Goal: Contribute content: Contribute content

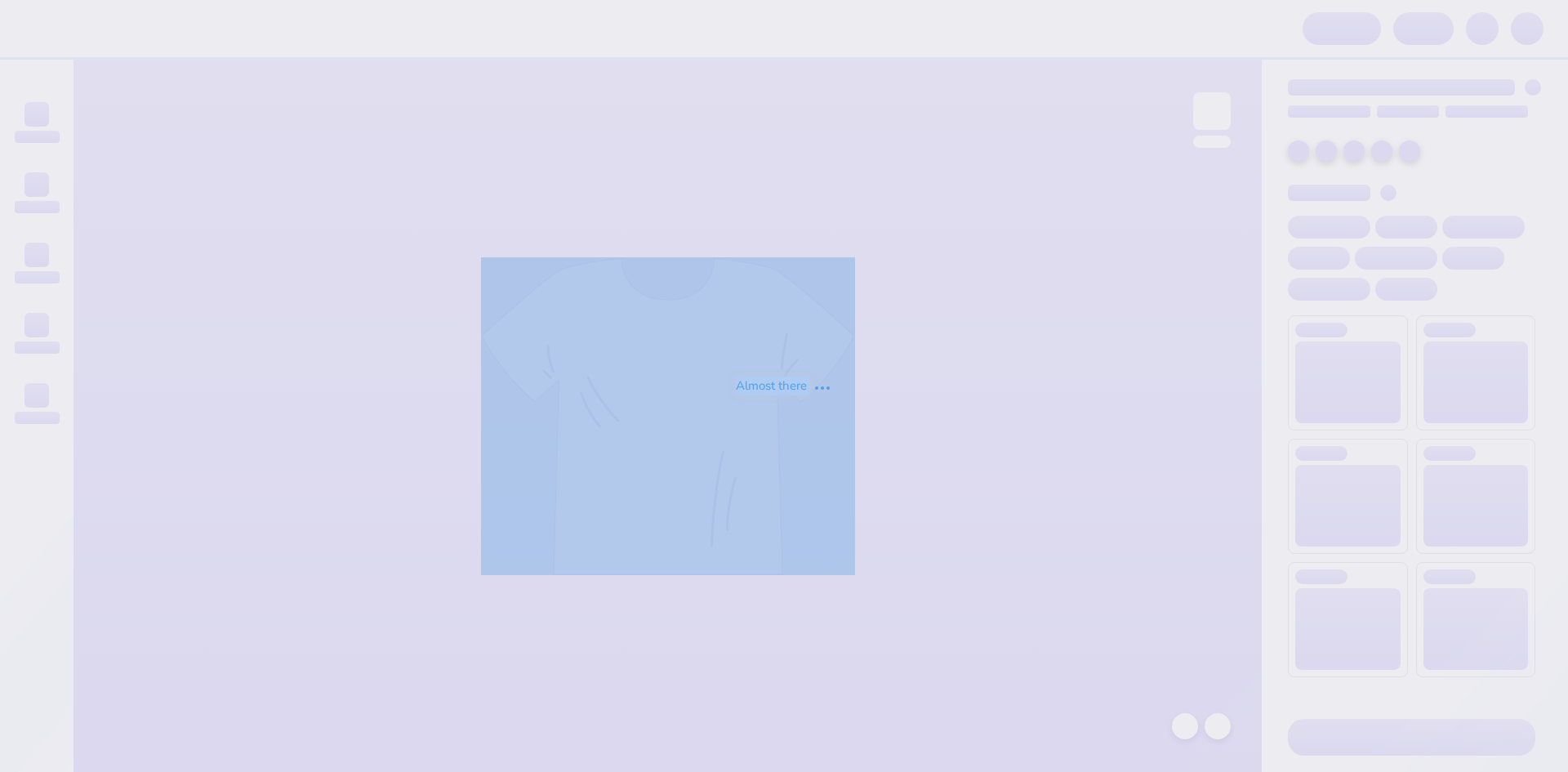
click at [798, 91] on div "Almost there" at bounding box center [784, 386] width 1568 height 772
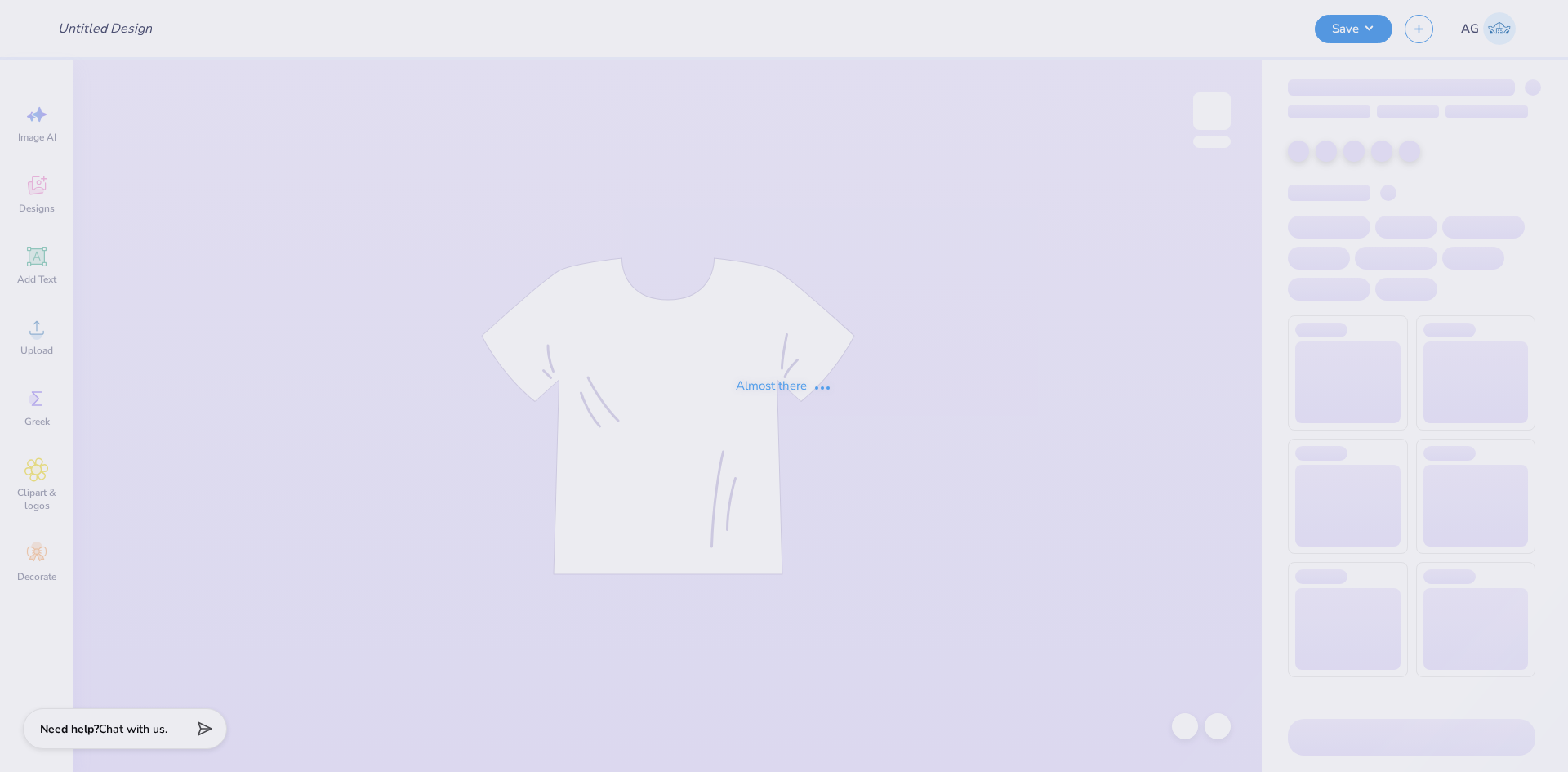
type input "PDE Merch"
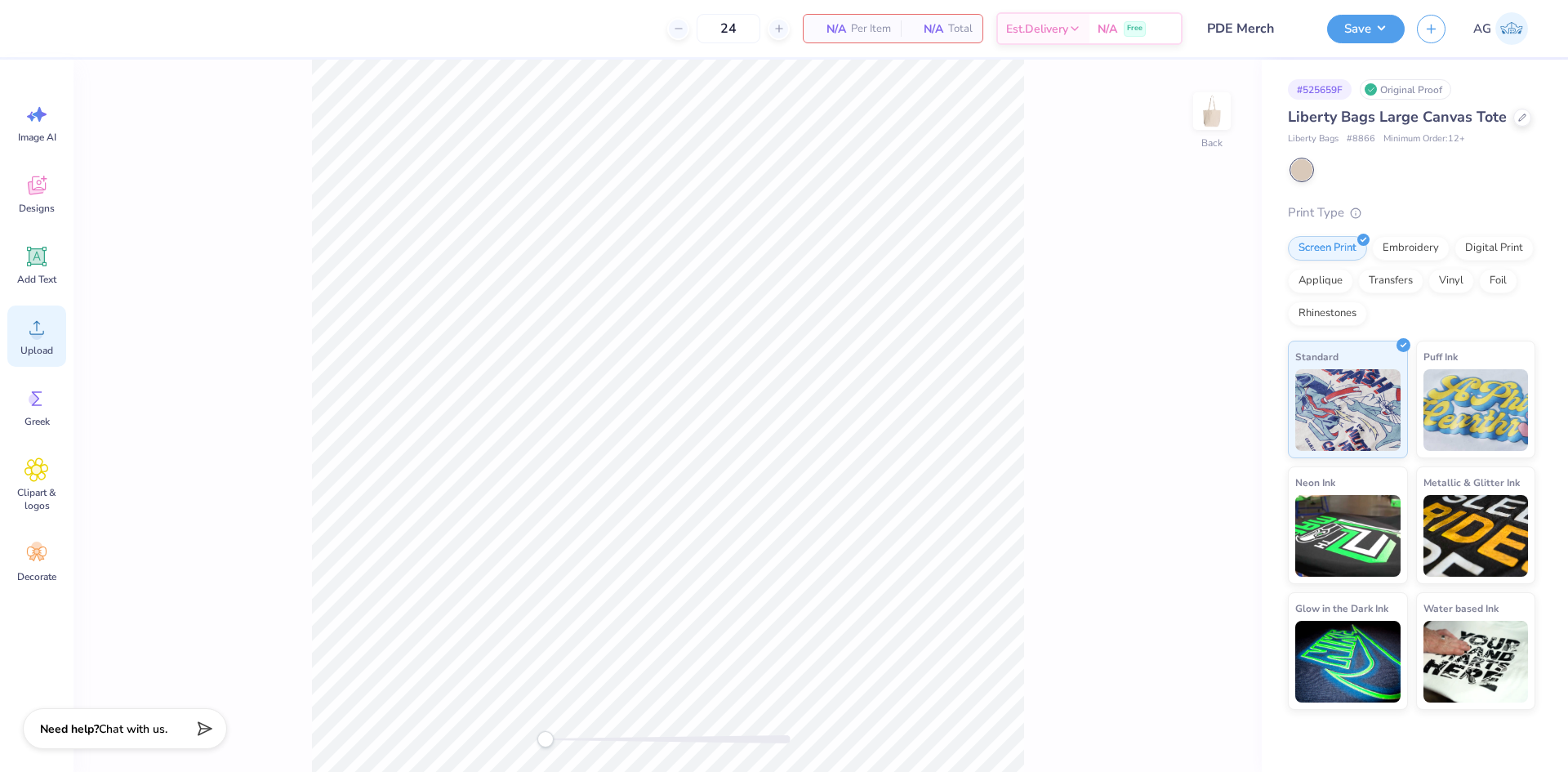
click at [54, 340] on div "Upload" at bounding box center [36, 336] width 59 height 61
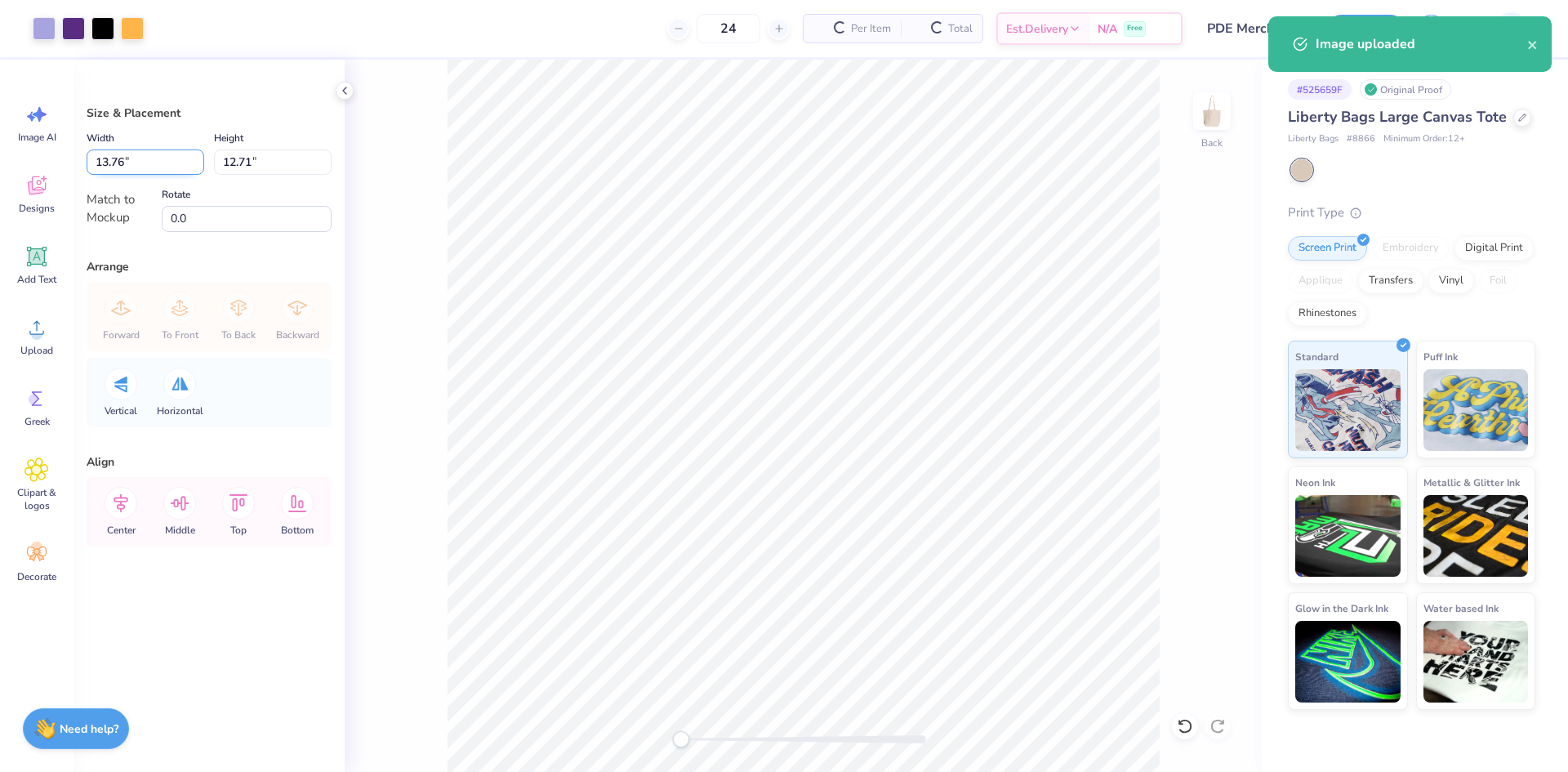
click at [160, 162] on input "13.76" at bounding box center [146, 161] width 118 height 25
type input "9.00"
type input "8.32"
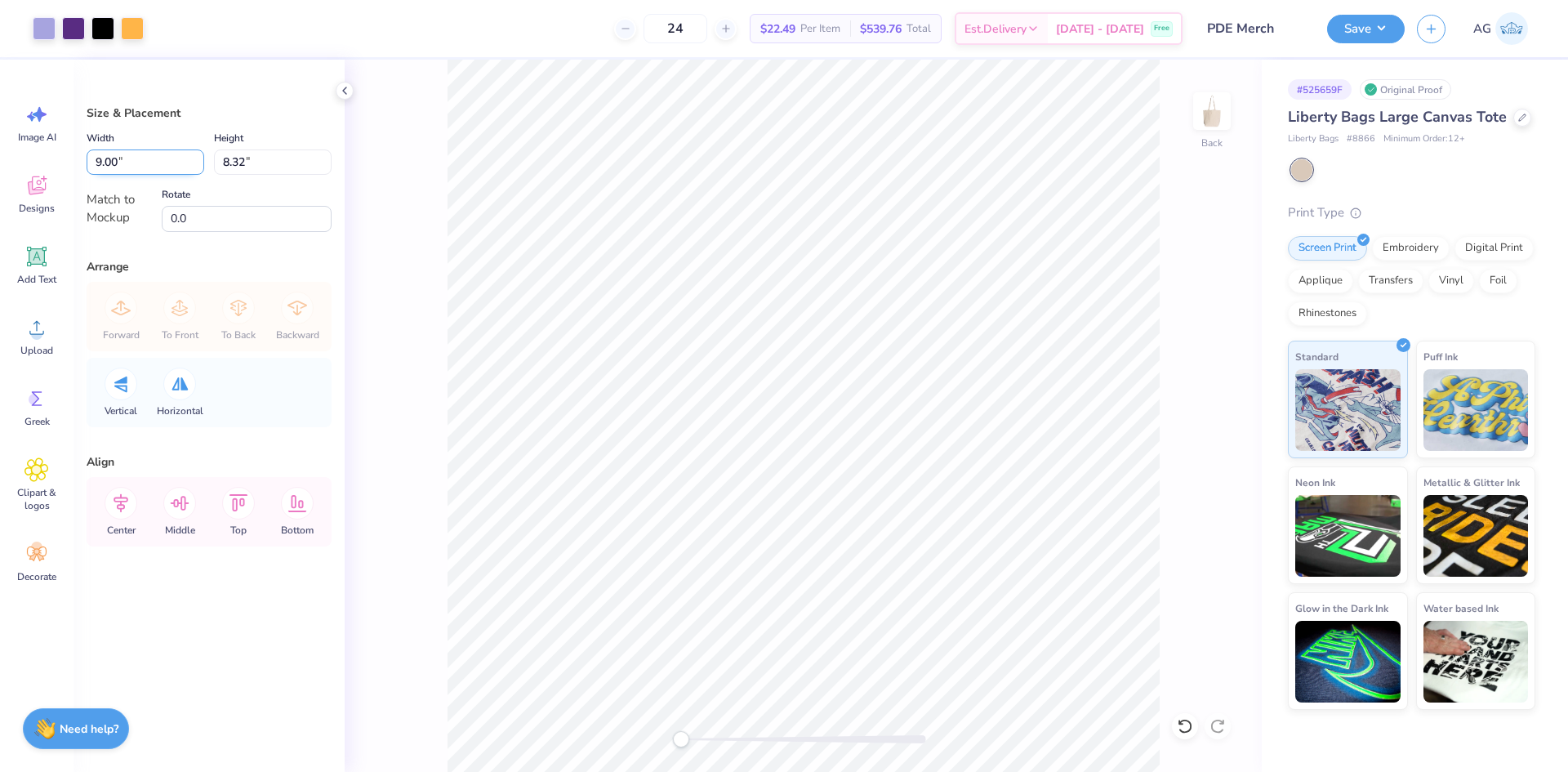
click at [139, 160] on input "9.00" at bounding box center [146, 161] width 118 height 25
type input "8.00"
type input "7.39"
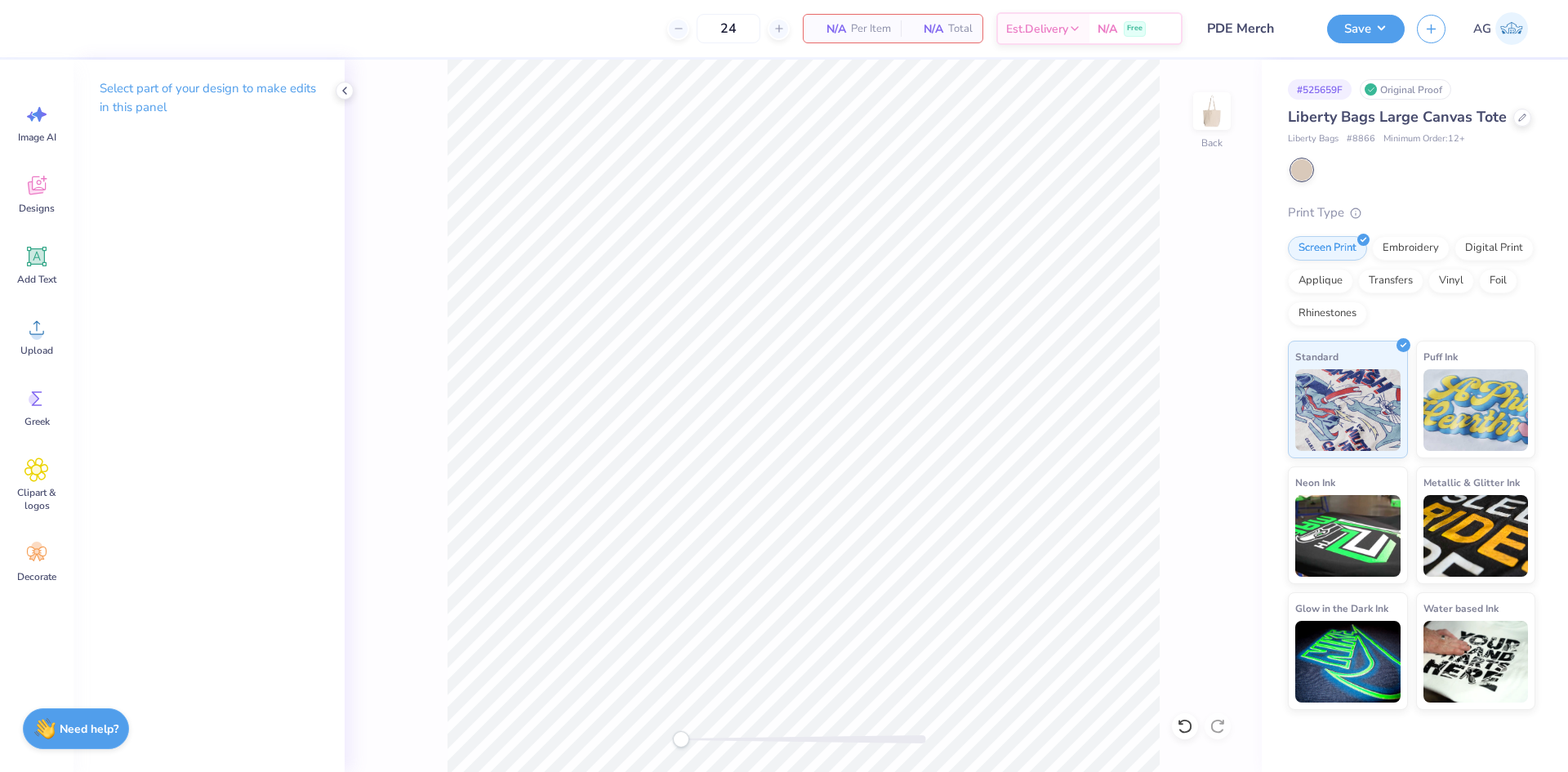
click at [66, 350] on div "Image AI Designs Add Text Upload Greek Clipart & logos Decorate" at bounding box center [37, 416] width 74 height 712
drag, startPoint x: 47, startPoint y: 294, endPoint x: 44, endPoint y: 285, distance: 9.5
click at [46, 294] on div "Add Text" at bounding box center [36, 265] width 59 height 61
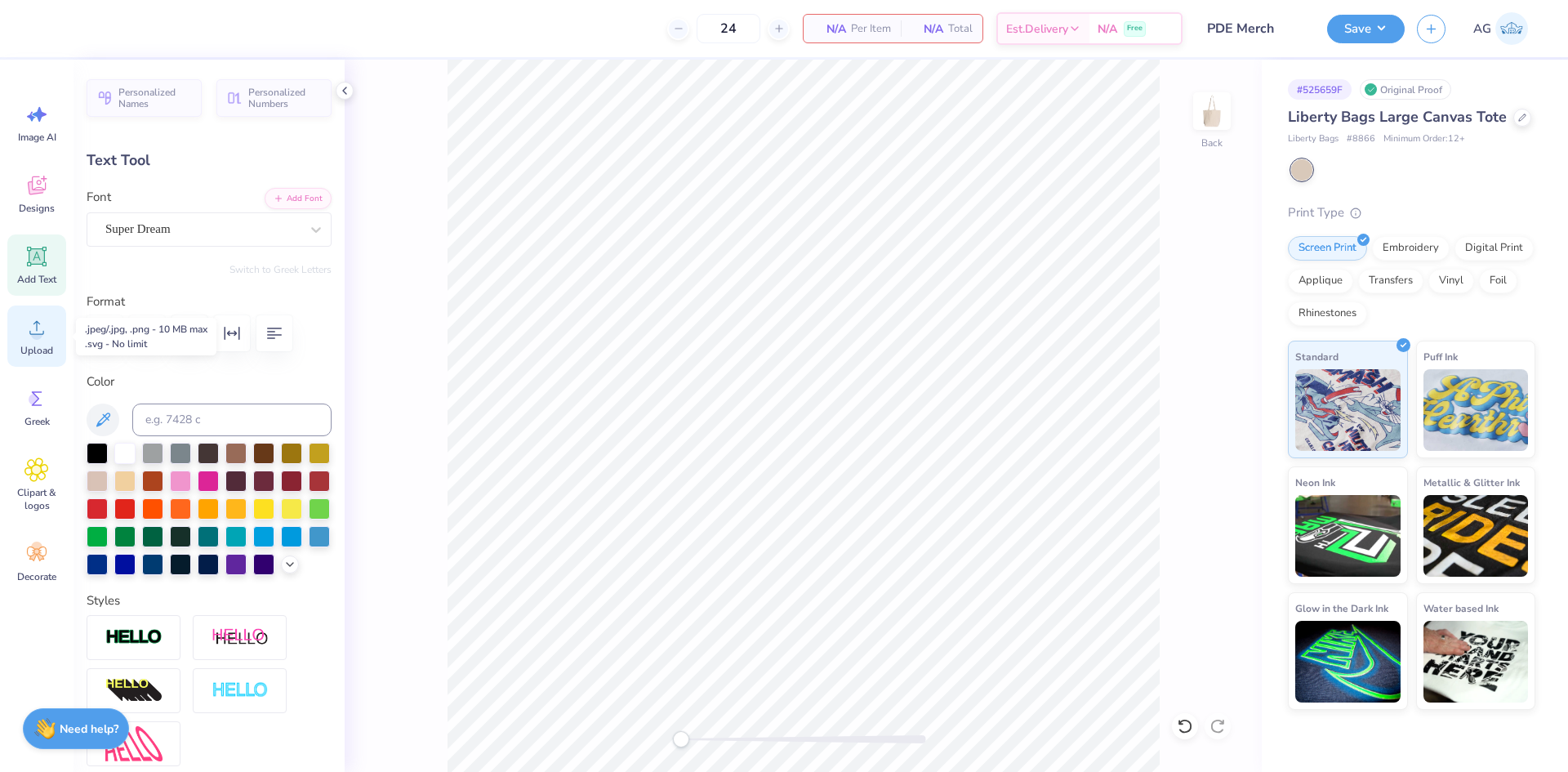
click at [48, 348] on span "Upload" at bounding box center [36, 350] width 32 height 13
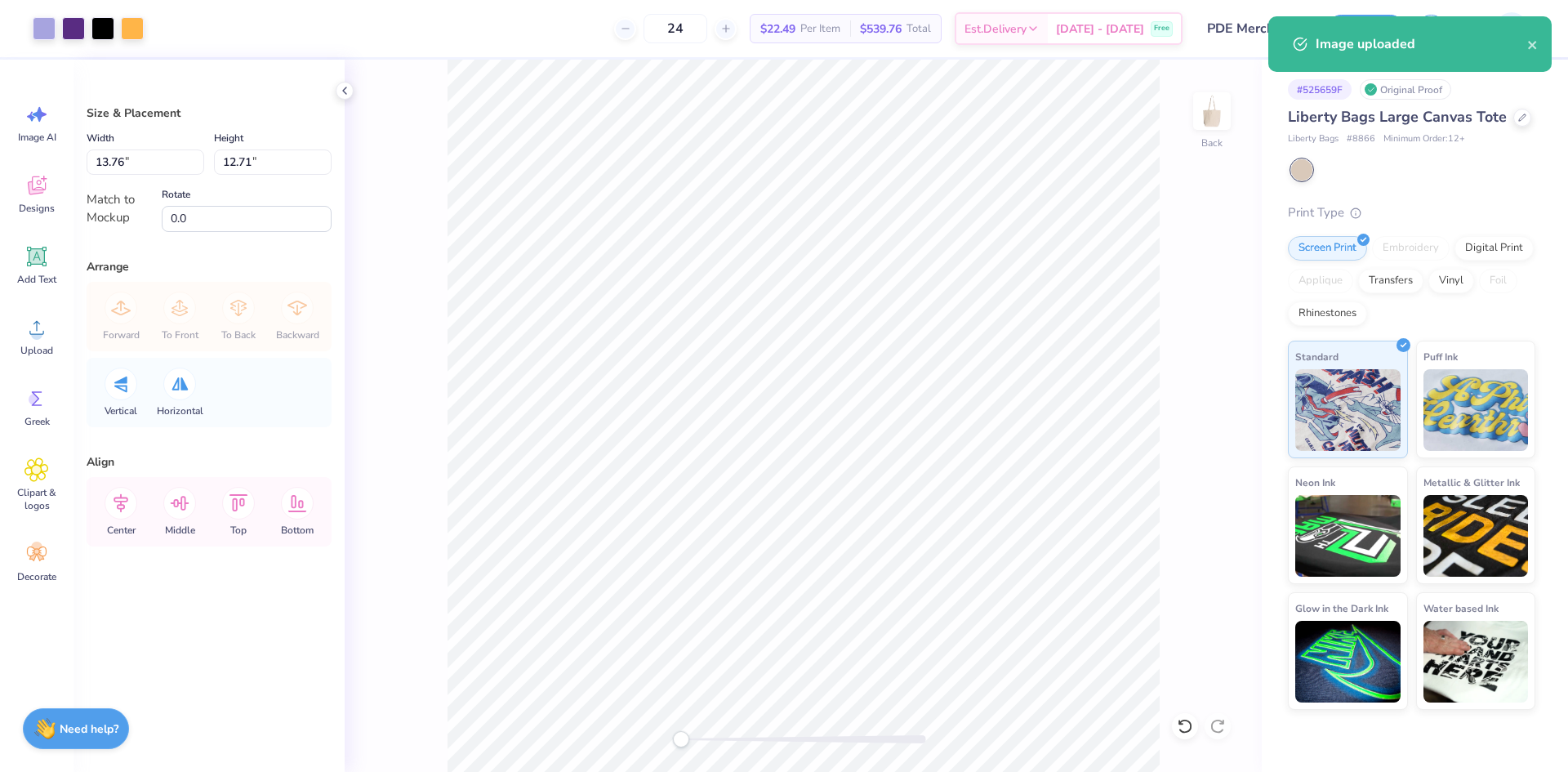
click at [160, 144] on div "Width 13.76 13.76 "" at bounding box center [146, 151] width 118 height 46
click at [164, 155] on input "13.76" at bounding box center [146, 161] width 118 height 25
type input "8.00"
type input "7.39"
click at [1199, 600] on div "Back" at bounding box center [803, 416] width 917 height 712
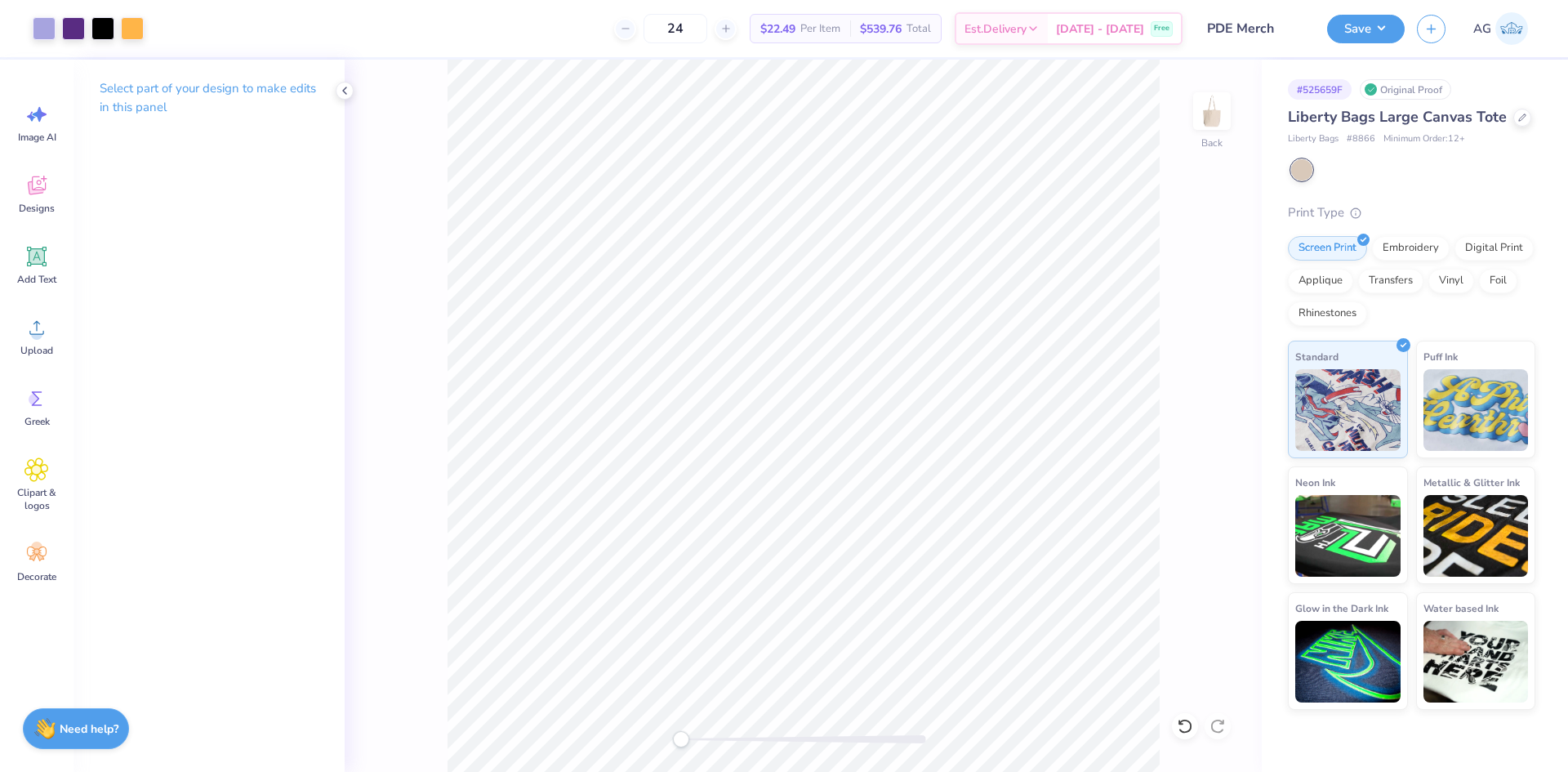
drag, startPoint x: 1351, startPoint y: 37, endPoint x: 1363, endPoint y: 46, distance: 15.0
click at [1351, 34] on button "Save" at bounding box center [1365, 29] width 77 height 29
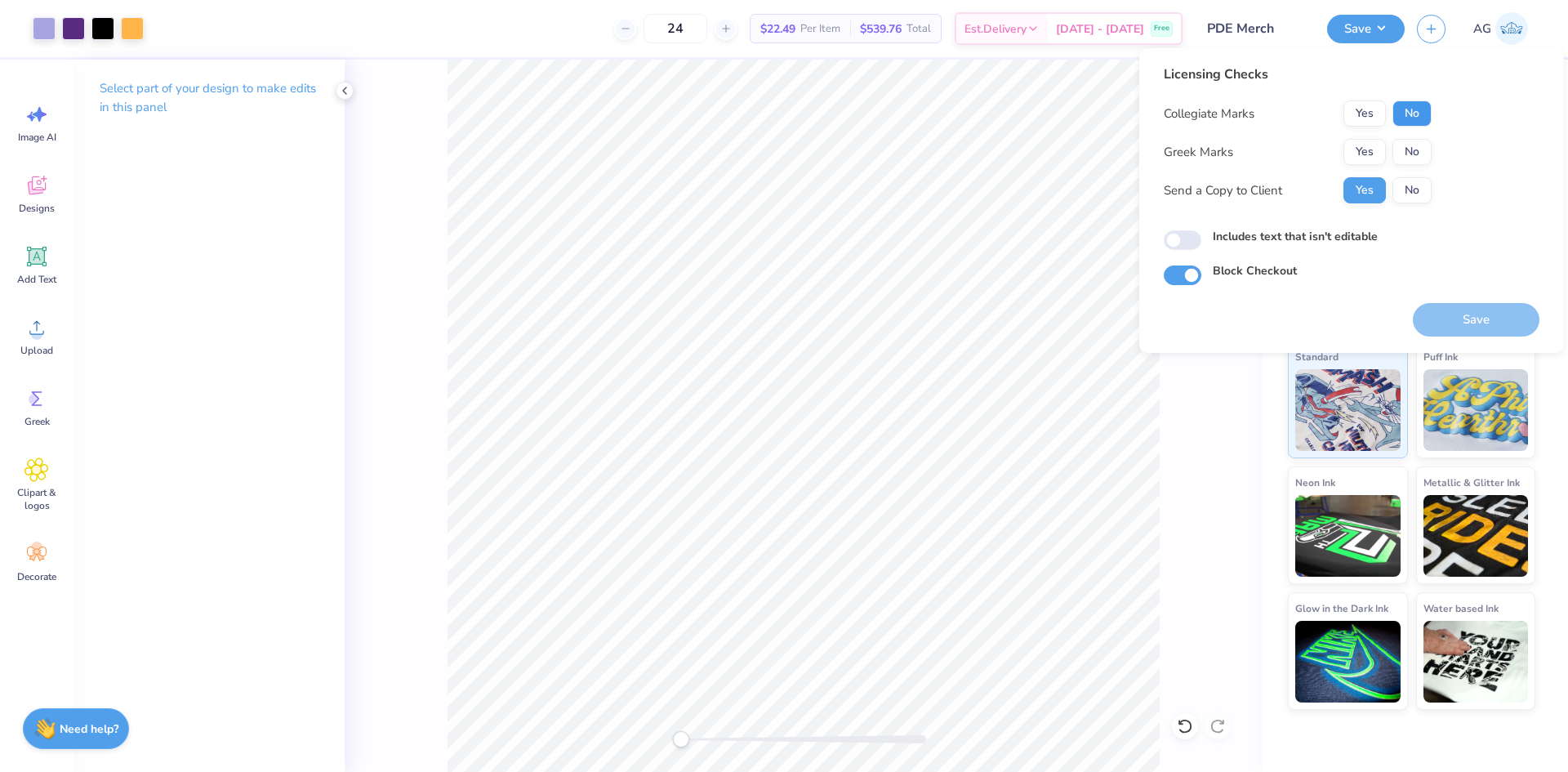
click at [1404, 107] on button "No" at bounding box center [1412, 114] width 39 height 26
click at [1359, 148] on button "Yes" at bounding box center [1365, 152] width 42 height 26
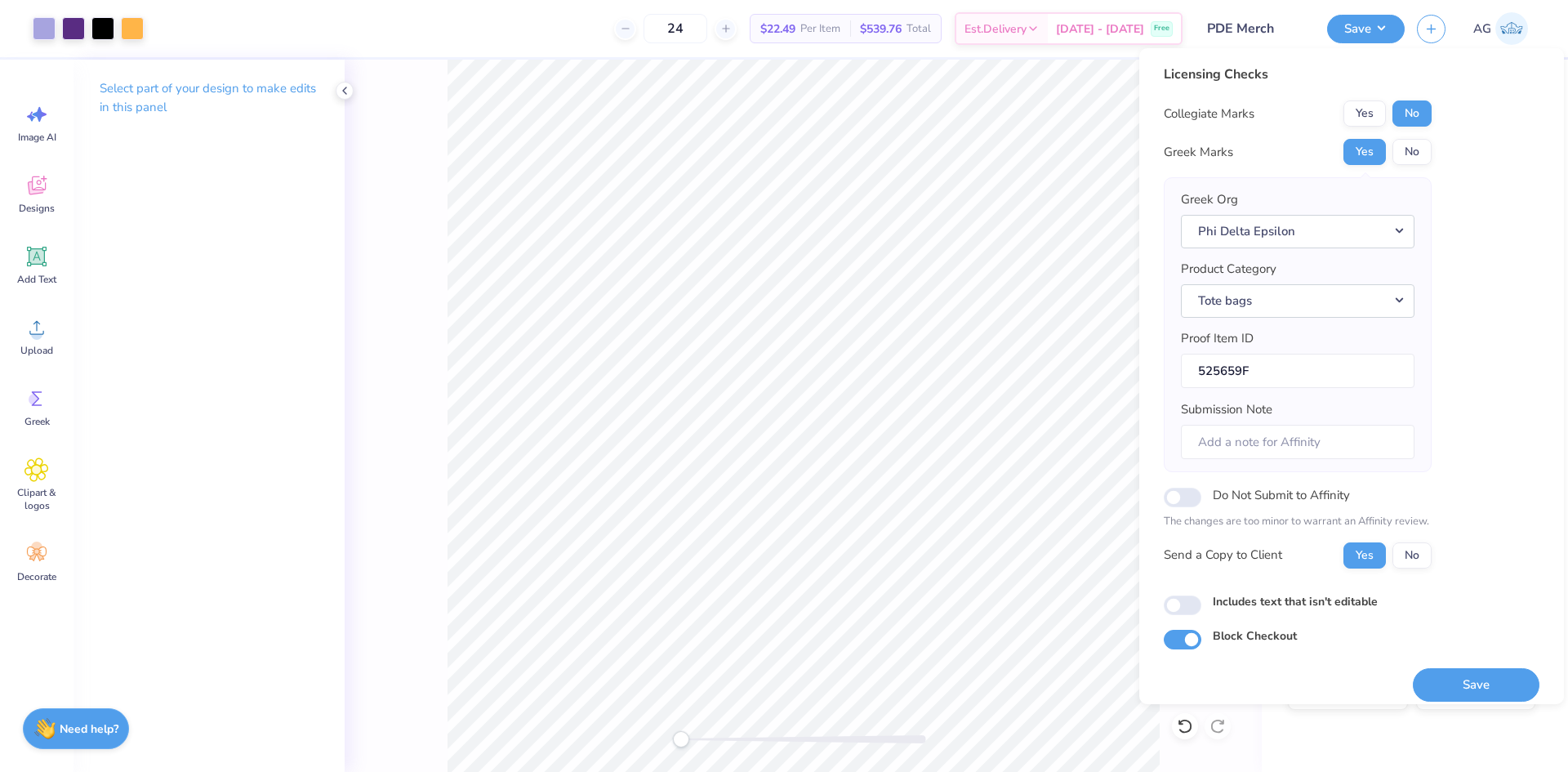
click at [1184, 593] on div "Licensing Checks Collegiate Marks Yes No Greek Marks Yes No Greek Org Phi Delta…" at bounding box center [1351, 357] width 375 height 585
click at [1187, 606] on input "Includes text that isn't editable" at bounding box center [1182, 605] width 38 height 19
checkbox input "true"
click at [1429, 683] on button "Save" at bounding box center [1476, 685] width 126 height 33
